Goal: Check status: Check status

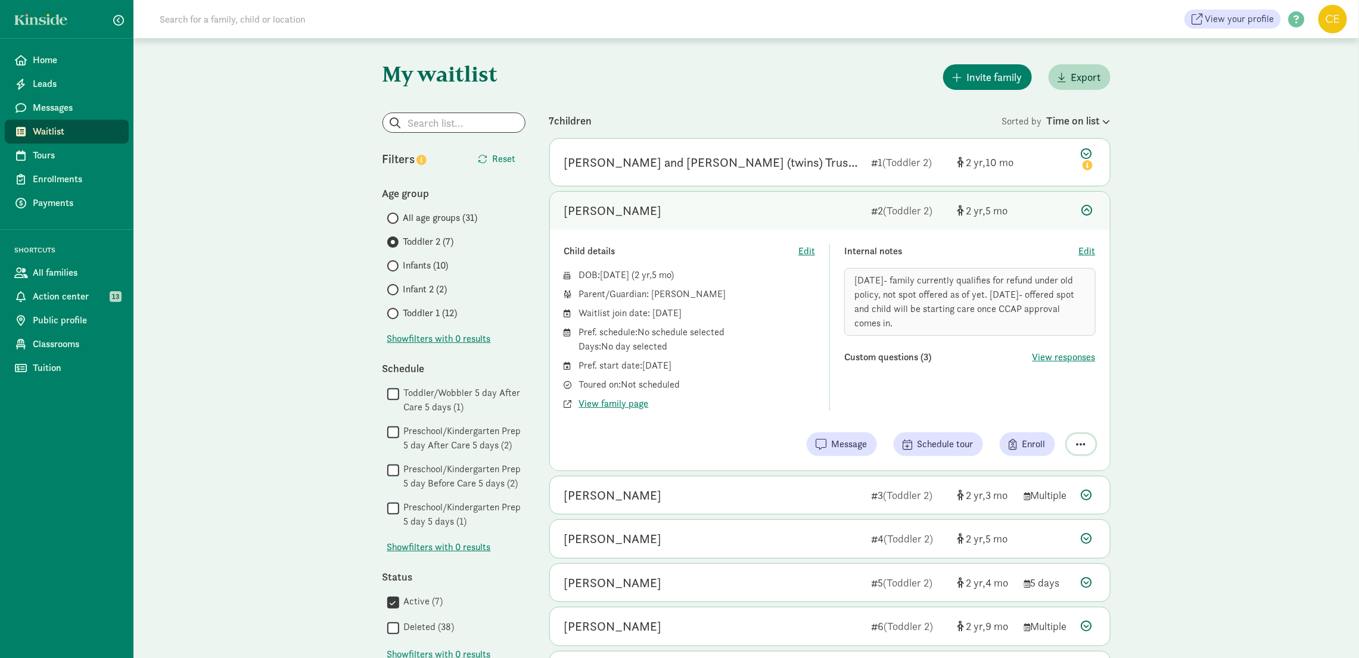
click at [1080, 440] on span "button" at bounding box center [1082, 444] width 10 height 11
click at [1051, 408] on div "Remove from list" at bounding box center [1039, 414] width 92 height 14
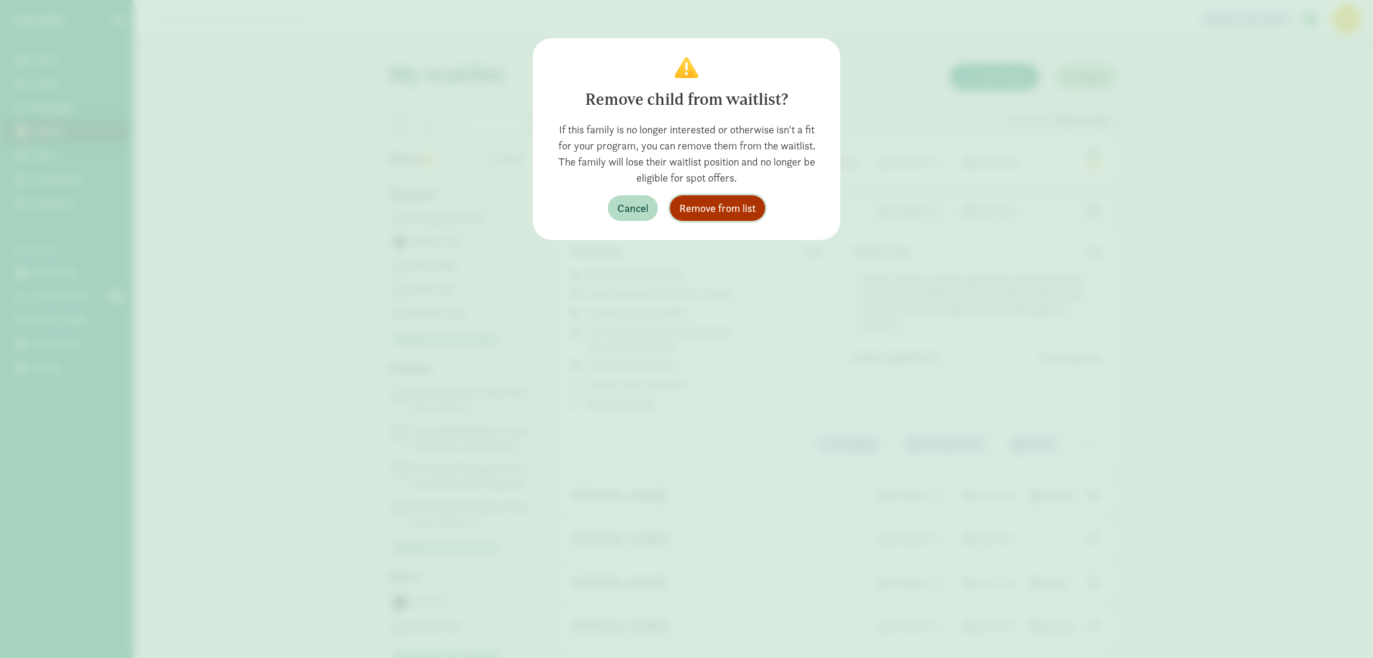
click at [707, 213] on span "Remove from list" at bounding box center [717, 208] width 76 height 16
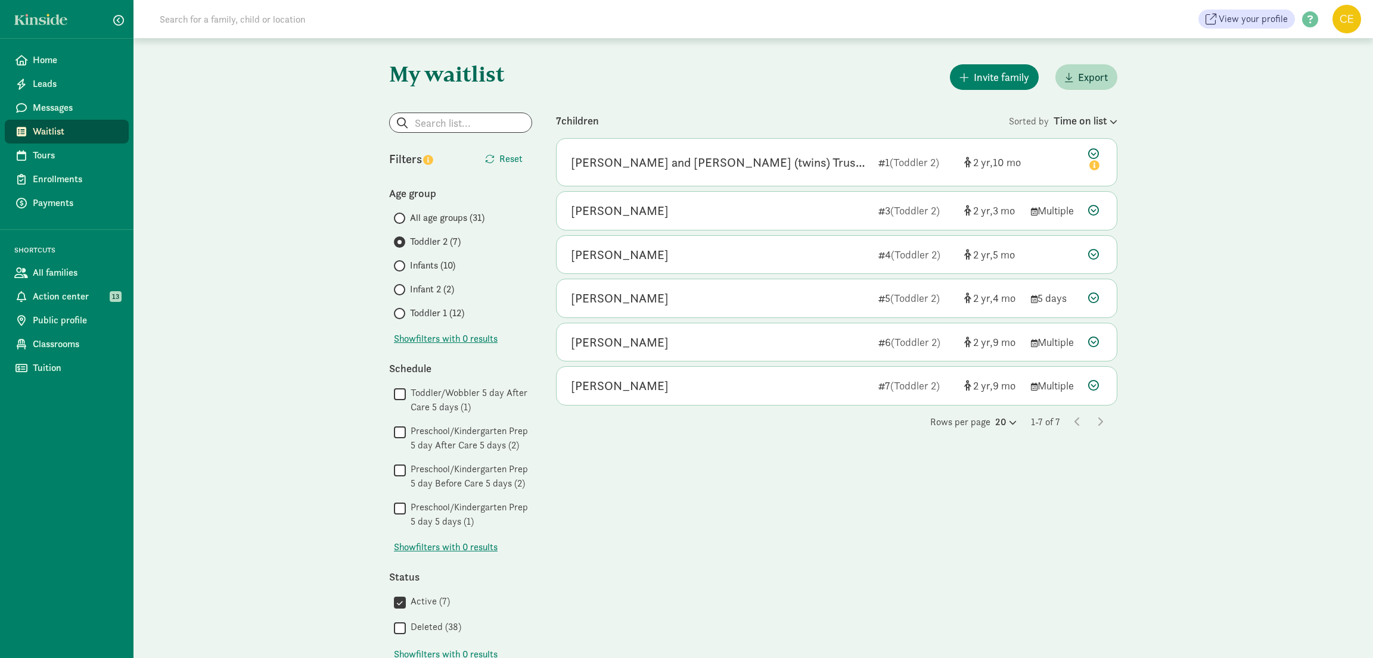
click at [406, 217] on label "All age groups (31)" at bounding box center [463, 218] width 138 height 14
click at [402, 217] on input "All age groups (31)" at bounding box center [398, 218] width 8 height 8
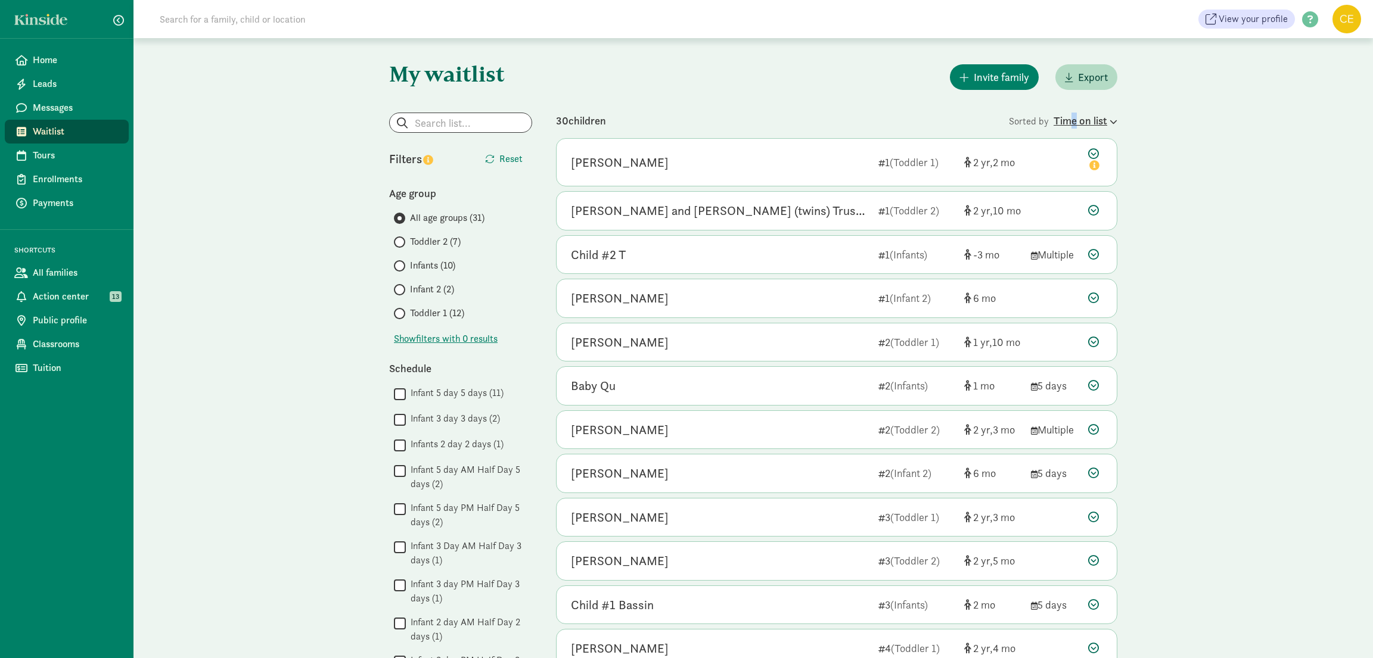
click at [1072, 124] on div "Time on list" at bounding box center [1085, 121] width 64 height 16
click at [960, 164] on div "Age (youngest to oldest)" at bounding box center [1030, 171] width 161 height 14
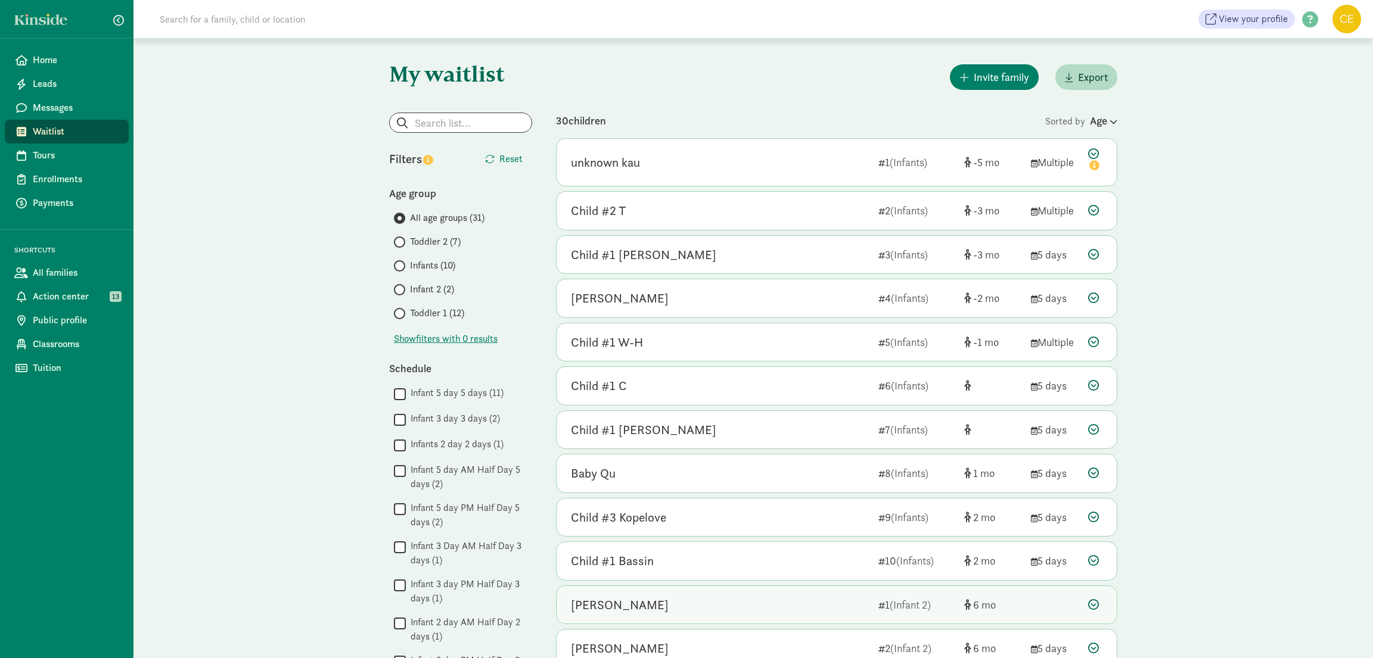
click at [996, 601] on div "Maeve Chun 1 (Infant 2) 6" at bounding box center [836, 605] width 560 height 38
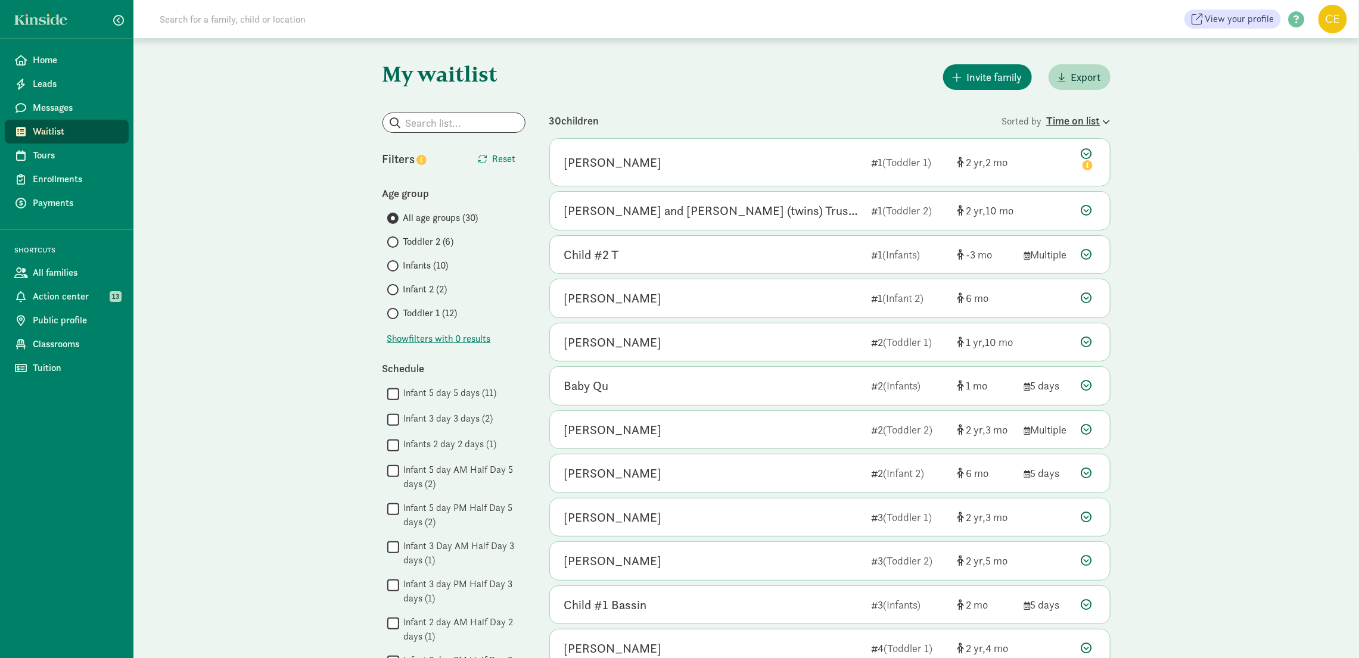
click at [1099, 117] on div "Time on list" at bounding box center [1079, 121] width 64 height 16
click at [1013, 153] on span "(youngest to oldest)" at bounding box center [999, 154] width 80 height 13
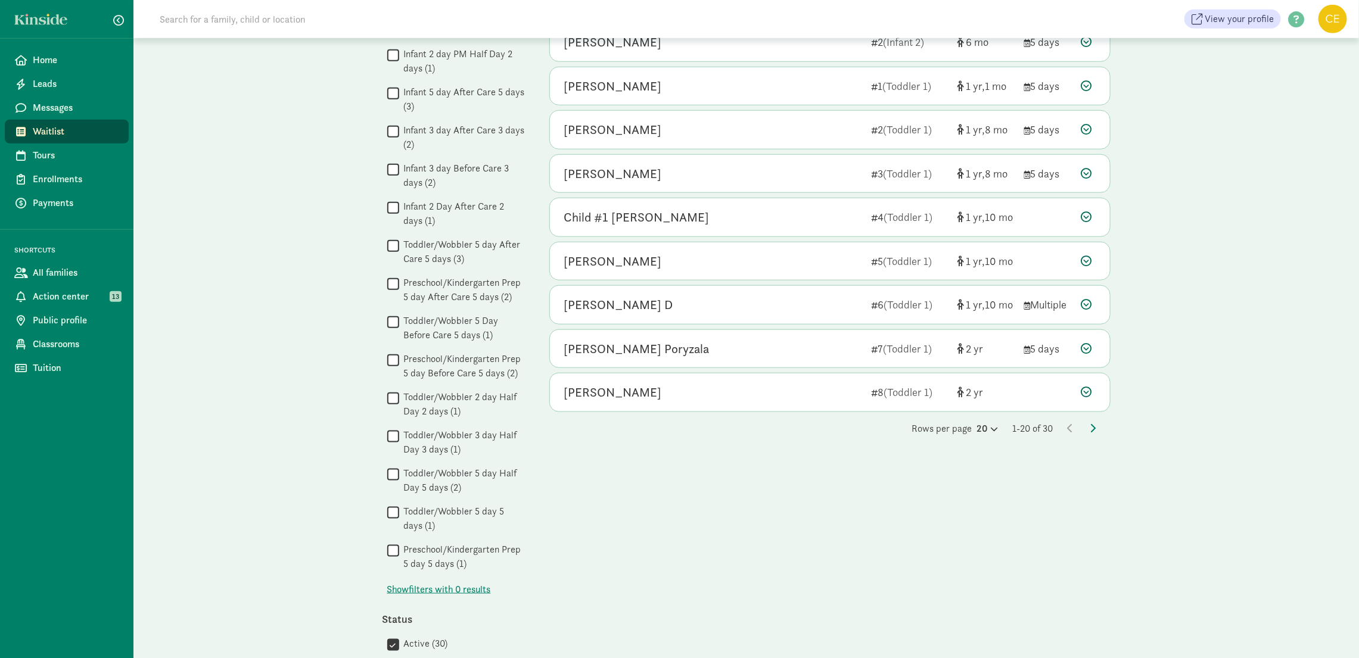
scroll to position [595, 0]
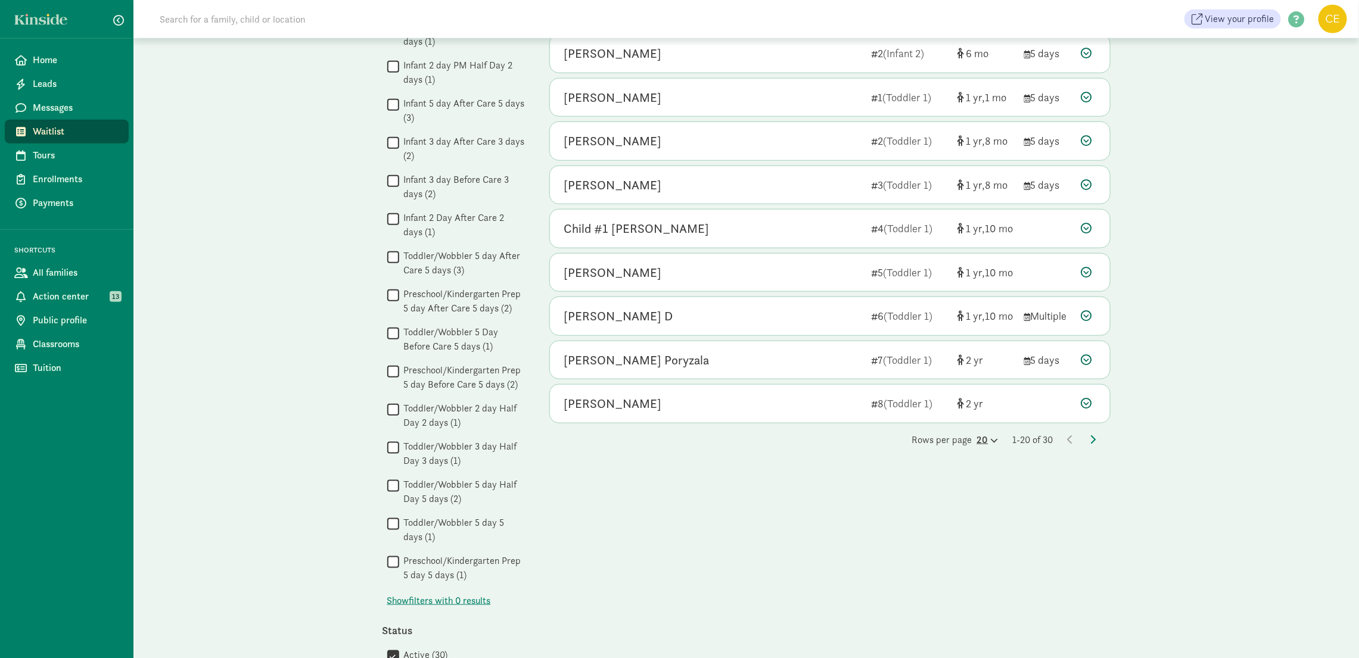
click at [978, 447] on div "20" at bounding box center [987, 440] width 21 height 14
click at [924, 425] on div "Rows per page 10 20 50 100" at bounding box center [953, 398] width 91 height 99
click at [931, 424] on div "50" at bounding box center [959, 431] width 57 height 14
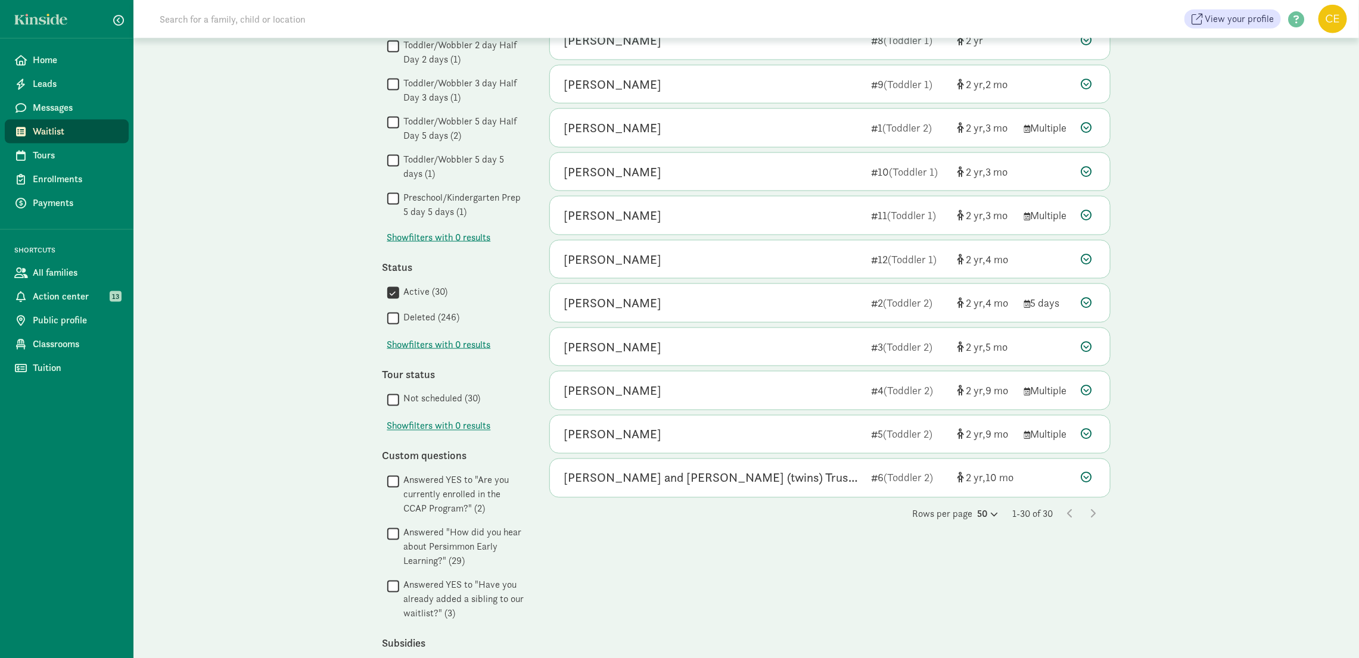
scroll to position [956, 0]
click at [1087, 442] on icon at bounding box center [1086, 436] width 11 height 11
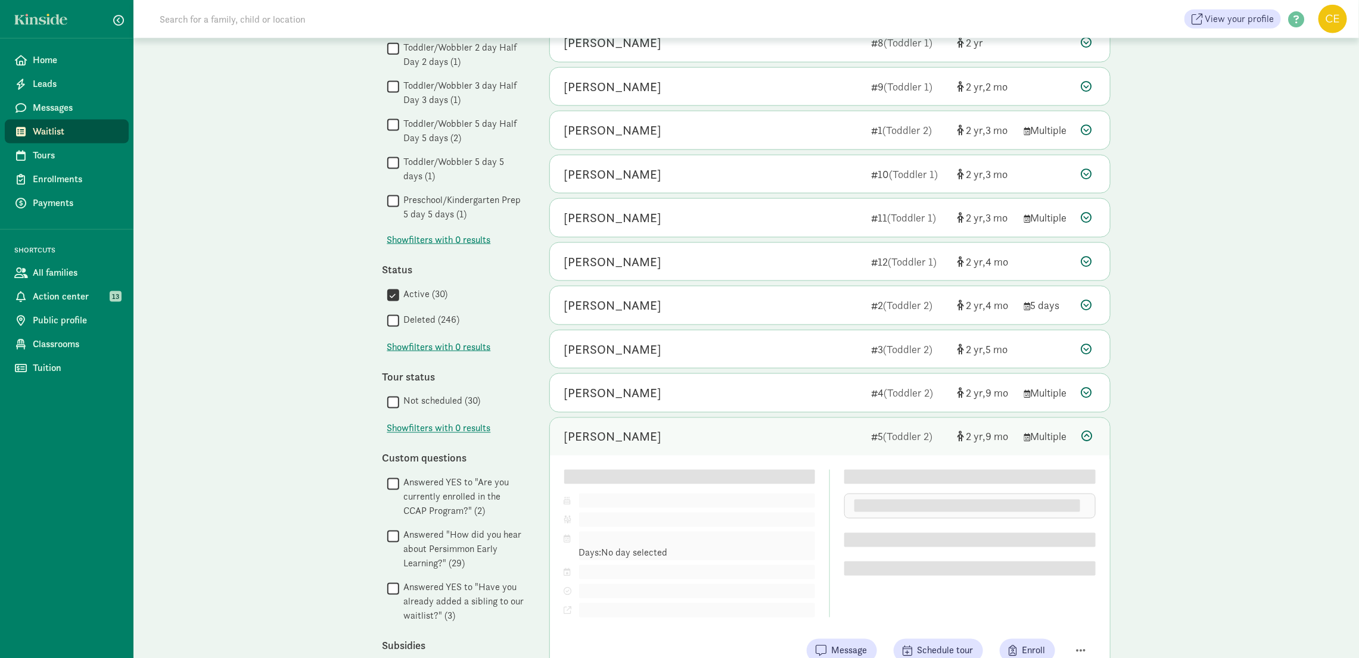
scroll to position [1046, 0]
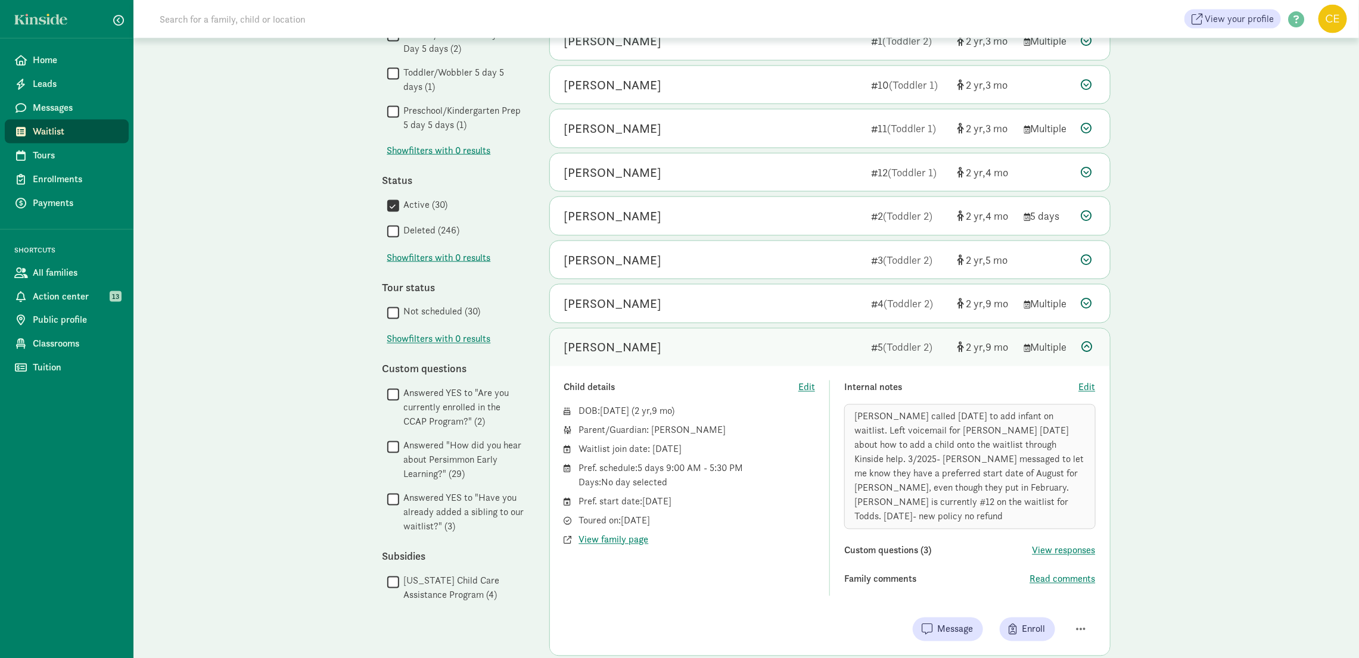
click at [1088, 353] on icon at bounding box center [1086, 347] width 11 height 11
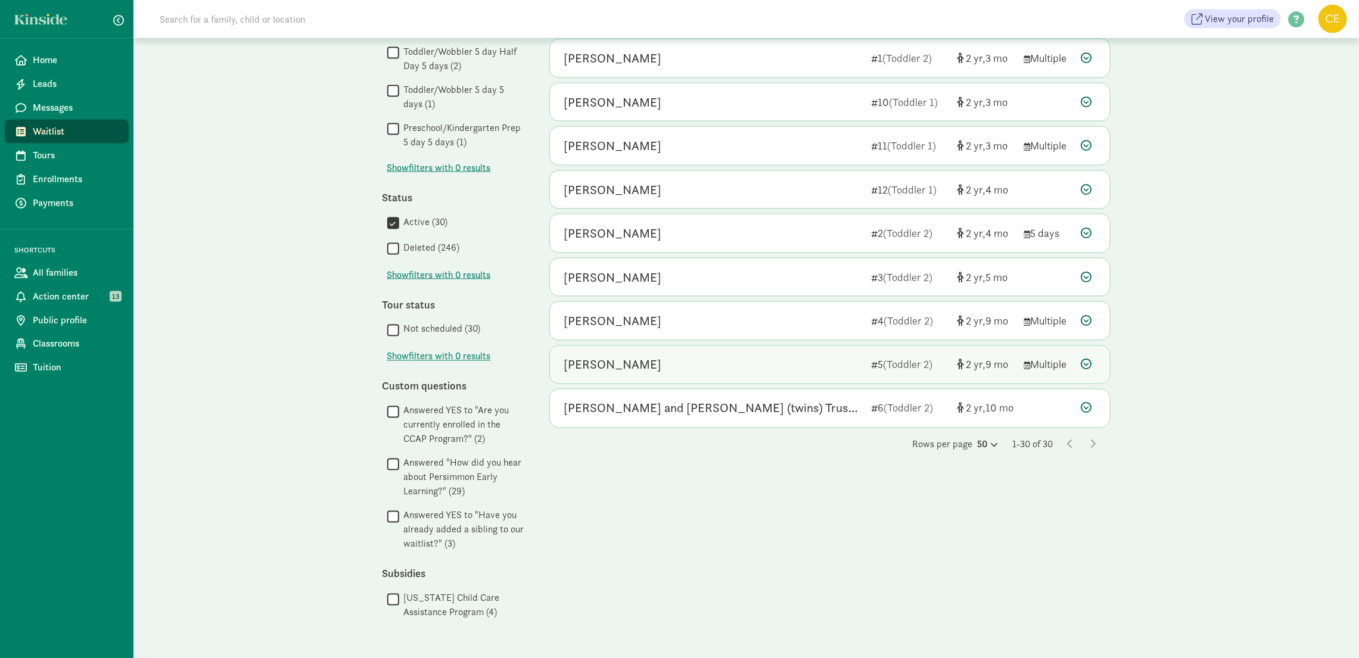
scroll to position [1028, 0]
click at [1084, 413] on icon at bounding box center [1086, 408] width 11 height 11
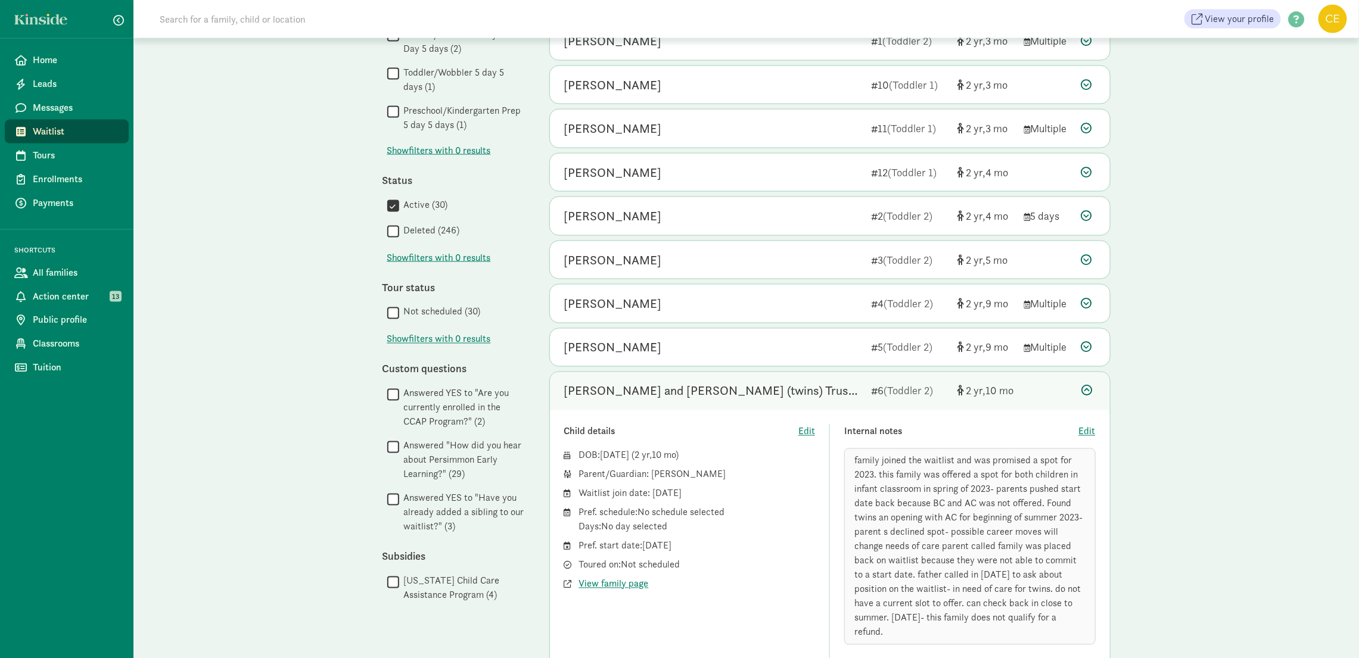
scroll to position [1135, 0]
